Goal: Information Seeking & Learning: Learn about a topic

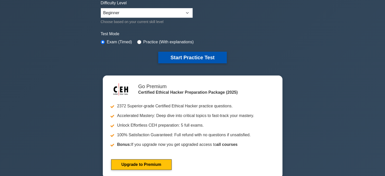
click at [183, 55] on button "Start Practice Test" at bounding box center [192, 58] width 68 height 12
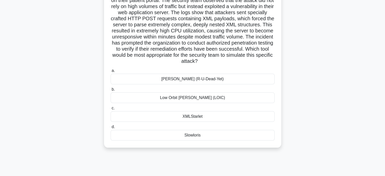
scroll to position [47, 0]
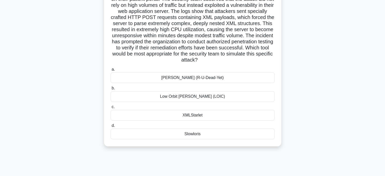
click at [200, 113] on div "XMLStarlet" at bounding box center [193, 115] width 164 height 11
click at [111, 109] on input "c. XMLStarlet" at bounding box center [111, 106] width 0 height 3
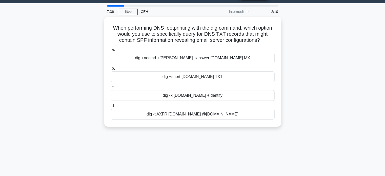
scroll to position [13, 0]
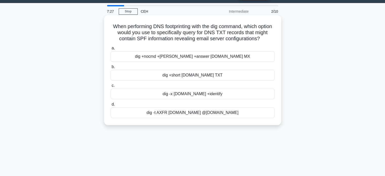
click at [187, 81] on div "dig +short [DOMAIN_NAME] TXT" at bounding box center [193, 75] width 164 height 11
click at [111, 69] on input "b. dig +short [DOMAIN_NAME] TXT" at bounding box center [111, 66] width 0 height 3
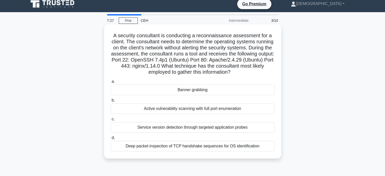
scroll to position [0, 0]
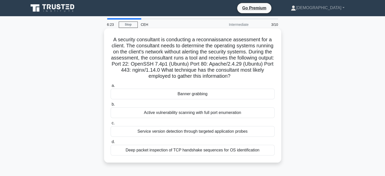
click at [206, 116] on div "Active vulnerability scanning with full port enumeration" at bounding box center [193, 112] width 164 height 11
click at [111, 106] on input "b. Active vulnerability scanning with full port enumeration" at bounding box center [111, 104] width 0 height 3
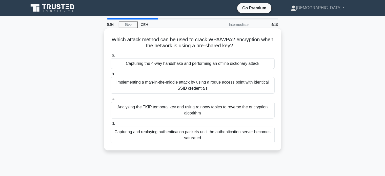
click at [250, 67] on div "Capturing the 4-way handshake and performing an offline dictionary attack" at bounding box center [193, 63] width 164 height 11
click at [111, 57] on input "a. Capturing the 4-way handshake and performing an offline dictionary attack" at bounding box center [111, 55] width 0 height 3
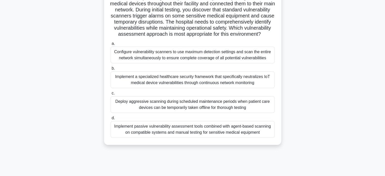
scroll to position [49, 0]
click at [186, 86] on div "Implement a specialized healthcare security framework that specifically neutral…" at bounding box center [193, 79] width 164 height 17
click at [111, 70] on input "b. Implement a specialized healthcare security framework that specifically neut…" at bounding box center [111, 67] width 0 height 3
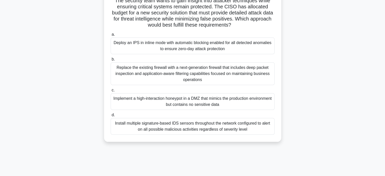
scroll to position [51, 0]
click at [194, 104] on div "Implement a high-interaction honeypot in a DMZ that mimics the production envir…" at bounding box center [193, 101] width 164 height 17
click at [111, 92] on input "c. Implement a high-interaction honeypot in a DMZ that mimics the production en…" at bounding box center [111, 89] width 0 height 3
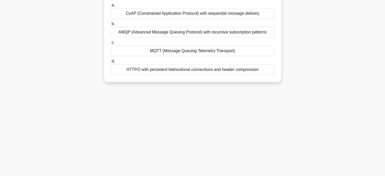
scroll to position [0, 0]
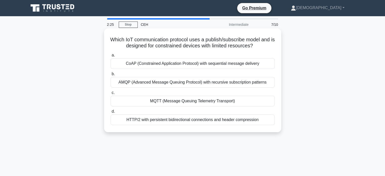
click at [156, 120] on div "HTTP/2 with persistent bidirectional connections and header compression" at bounding box center [193, 120] width 164 height 11
click at [111, 113] on input "d. HTTP/2 with persistent bidirectional connections and header compression" at bounding box center [111, 111] width 0 height 3
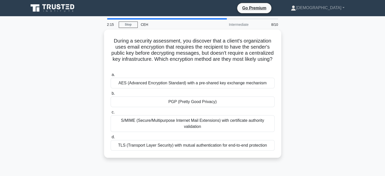
click at [47, 109] on div "During a security assessment, you discover that a client's organization uses em…" at bounding box center [193, 97] width 334 height 134
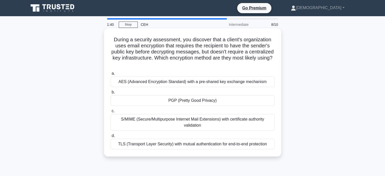
click at [191, 146] on div "TLS (Transport Layer Security) with mutual authentication for end-to-end protec…" at bounding box center [193, 144] width 164 height 11
click at [111, 138] on input "d. TLS (Transport Layer Security) with mutual authentication for end-to-end pro…" at bounding box center [111, 135] width 0 height 3
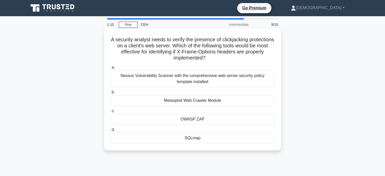
click at [182, 75] on div "Nessus Vulnerability Scanner with the comprehensive web server security policy …" at bounding box center [193, 78] width 164 height 17
click at [111, 69] on input "a. Nessus Vulnerability Scanner with the comprehensive web server security poli…" at bounding box center [111, 67] width 0 height 3
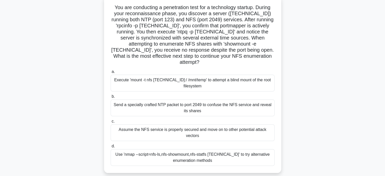
scroll to position [32, 0]
click at [201, 156] on div "Use 'nmap --script=nfs-ls,nfs-showmount,nfs-statfs 192.168.5.20' to try alterna…" at bounding box center [193, 157] width 164 height 17
click at [111, 148] on input "d. Use 'nmap --script=nfs-ls,nfs-showmount,nfs-statfs 192.168.5.20' to try alte…" at bounding box center [111, 146] width 0 height 3
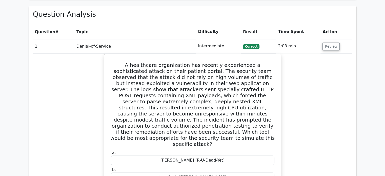
scroll to position [421, 0]
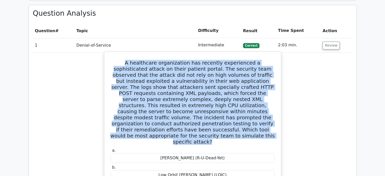
drag, startPoint x: 253, startPoint y: 116, endPoint x: 116, endPoint y: 51, distance: 152.2
click at [116, 60] on h5 "A healthcare organization has recently experienced a sophisticated attack on th…" at bounding box center [192, 102] width 165 height 85
copy h5 "A healthcare organization has recently experienced a sophisticated attack on th…"
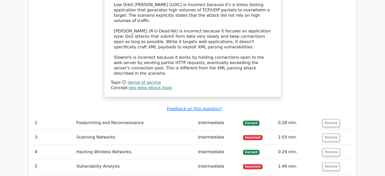
scroll to position [716, 0]
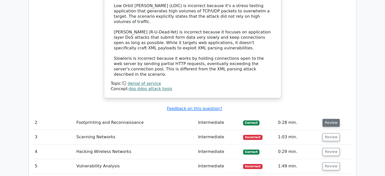
click at [326, 119] on button "Review" at bounding box center [331, 123] width 17 height 8
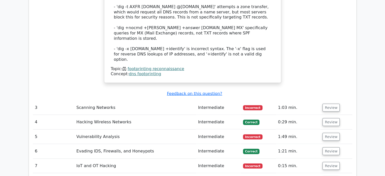
scroll to position [1028, 0]
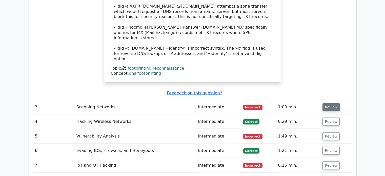
click at [336, 103] on button "Review" at bounding box center [331, 107] width 17 height 8
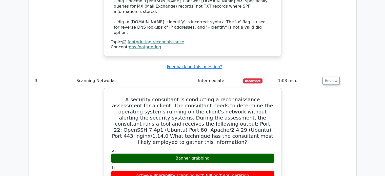
scroll to position [1054, 0]
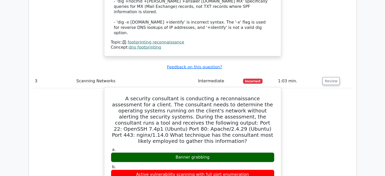
drag, startPoint x: 263, startPoint y: 70, endPoint x: 115, endPoint y: 72, distance: 148.5
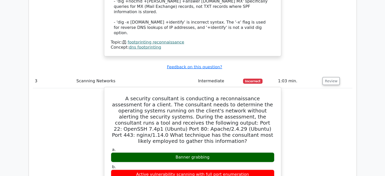
drag, startPoint x: 262, startPoint y: 136, endPoint x: 110, endPoint y: 29, distance: 186.2
copy div "A security consultant is conducting a reconnaissance assessment for a client. T…"
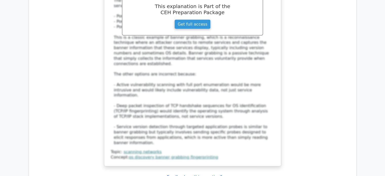
scroll to position [1318, 0]
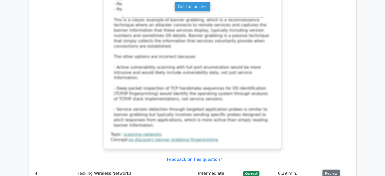
click at [327, 170] on button "Review" at bounding box center [331, 174] width 17 height 8
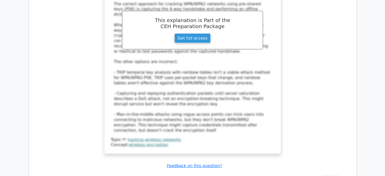
scroll to position [1622, 0]
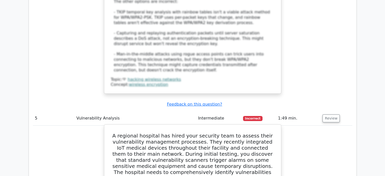
scroll to position [1677, 0]
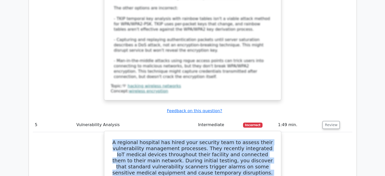
drag, startPoint x: 223, startPoint y: 91, endPoint x: 119, endPoint y: 43, distance: 115.3
click at [119, 139] on h5 "A regional hospital has hired your security team to assess their vulnerability …" at bounding box center [192, 166] width 165 height 55
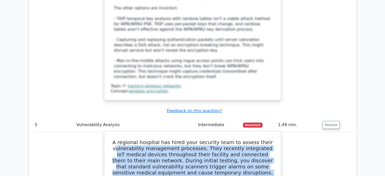
click at [220, 139] on h5 "A regional hospital has hired your security team to assess their vulnerability …" at bounding box center [192, 166] width 165 height 55
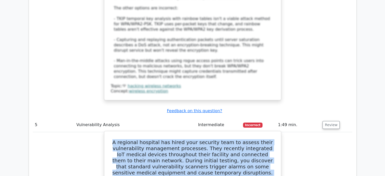
drag, startPoint x: 220, startPoint y: 90, endPoint x: 122, endPoint y: 42, distance: 109.0
click at [122, 139] on h5 "A regional hospital has hired your security team to assess their vulnerability …" at bounding box center [192, 166] width 165 height 55
copy h5 "A regional hospital has hired your security team to assess their vulnerability …"
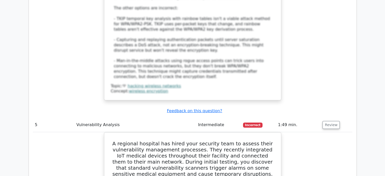
drag, startPoint x: 94, startPoint y: 104, endPoint x: 83, endPoint y: 116, distance: 16.0
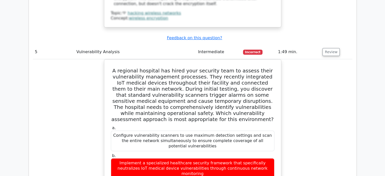
scroll to position [1751, 0]
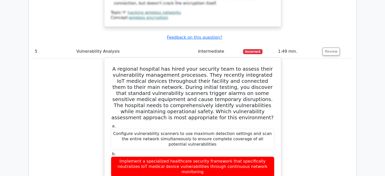
drag, startPoint x: 271, startPoint y: 101, endPoint x: 119, endPoint y: 99, distance: 151.5
copy div "Implement passive vulnerability assessment tools combined with agent-based scan…"
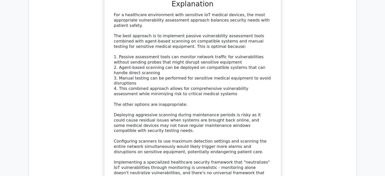
scroll to position [1988, 0]
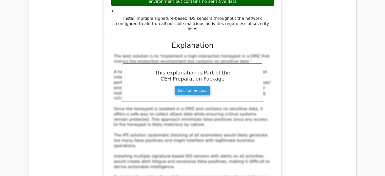
scroll to position [2343, 0]
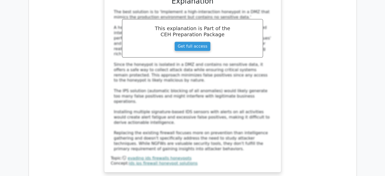
scroll to position [2389, 0]
drag, startPoint x: 266, startPoint y: 142, endPoint x: 148, endPoint y: 103, distance: 124.2
drag, startPoint x: 108, startPoint y: 65, endPoint x: 268, endPoint y: 135, distance: 174.0
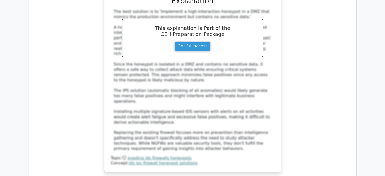
copy div "Which IoT communication protocol uses a publish/subscribe model and is designed…"
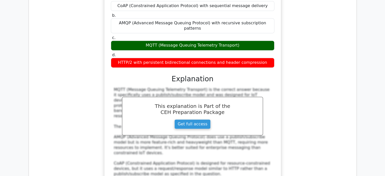
scroll to position [2627, 0]
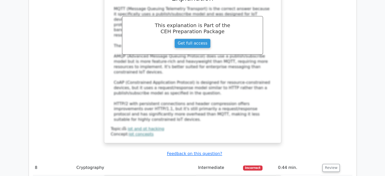
scroll to position [2707, 0]
drag, startPoint x: 225, startPoint y: 12, endPoint x: 204, endPoint y: 13, distance: 20.6
copy h5 "recipient"
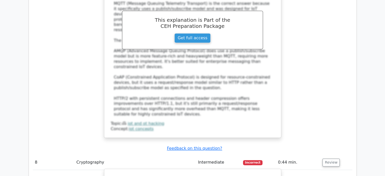
scroll to position [2713, 0]
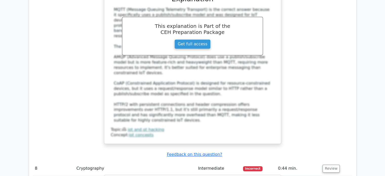
drag, startPoint x: 223, startPoint y: 33, endPoint x: 110, endPoint y: 6, distance: 115.7
copy h5 "During a security assessment, you discover that a client's organization uses em…"
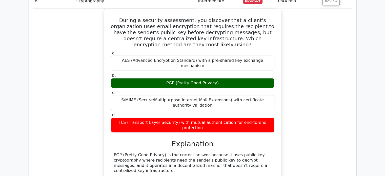
scroll to position [2876, 0]
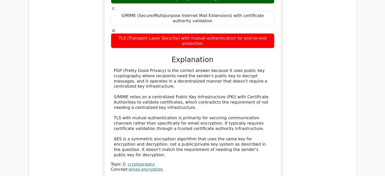
scroll to position [2958, 0]
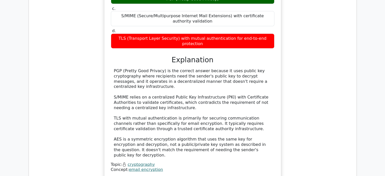
drag, startPoint x: 226, startPoint y: 40, endPoint x: 113, endPoint y: 21, distance: 115.1
copy h5 "A security analyst needs to verify the presence of clickjacking protections on …"
